Goal: Information Seeking & Learning: Find specific page/section

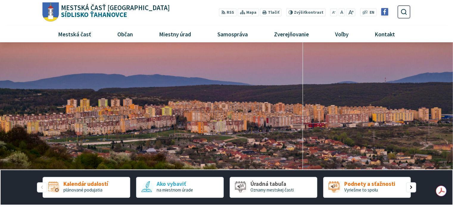
click at [384, 12] on img at bounding box center [384, 11] width 7 height 7
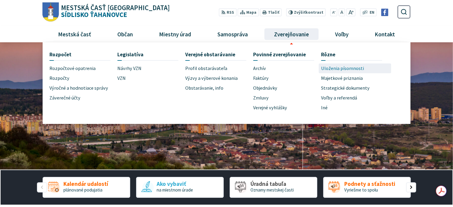
click at [330, 66] on span "Uloženia písomnosti" at bounding box center [342, 68] width 43 height 10
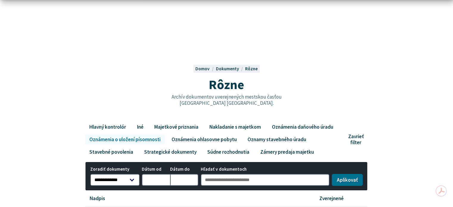
scroll to position [149, 0]
